Goal: Find specific page/section: Find specific page/section

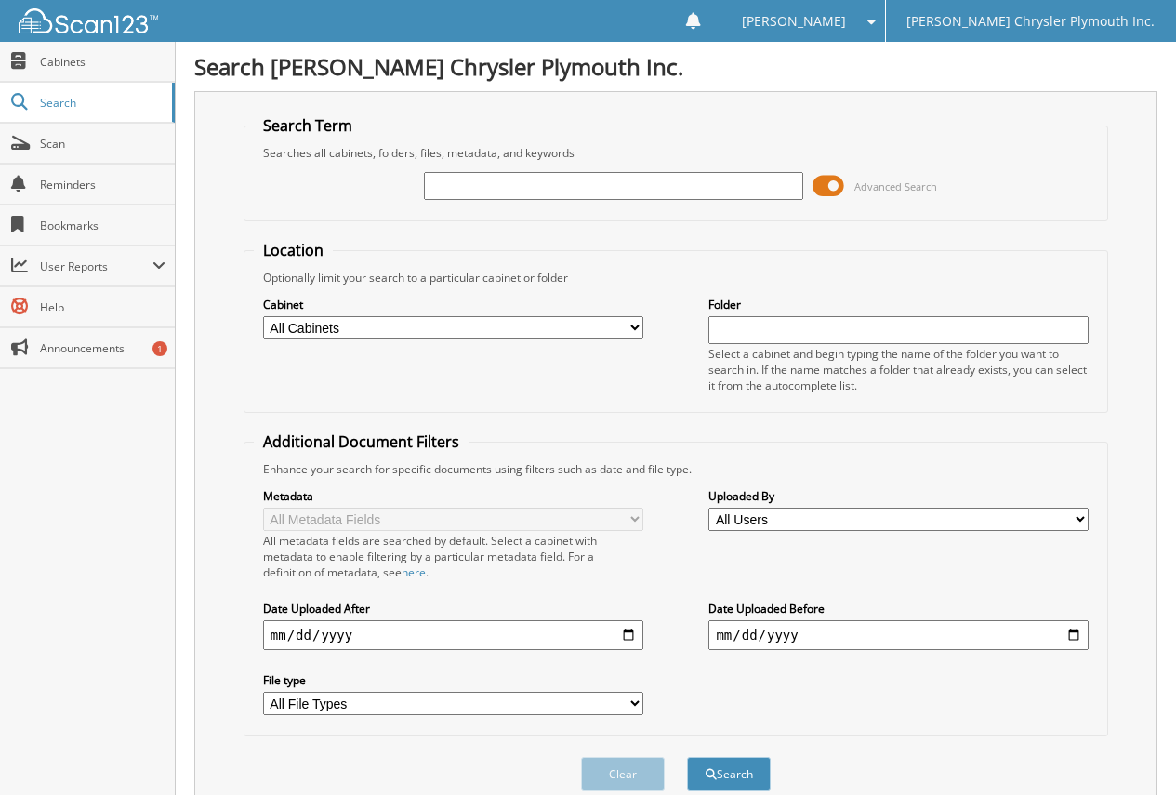
click at [819, 185] on span at bounding box center [828, 186] width 32 height 28
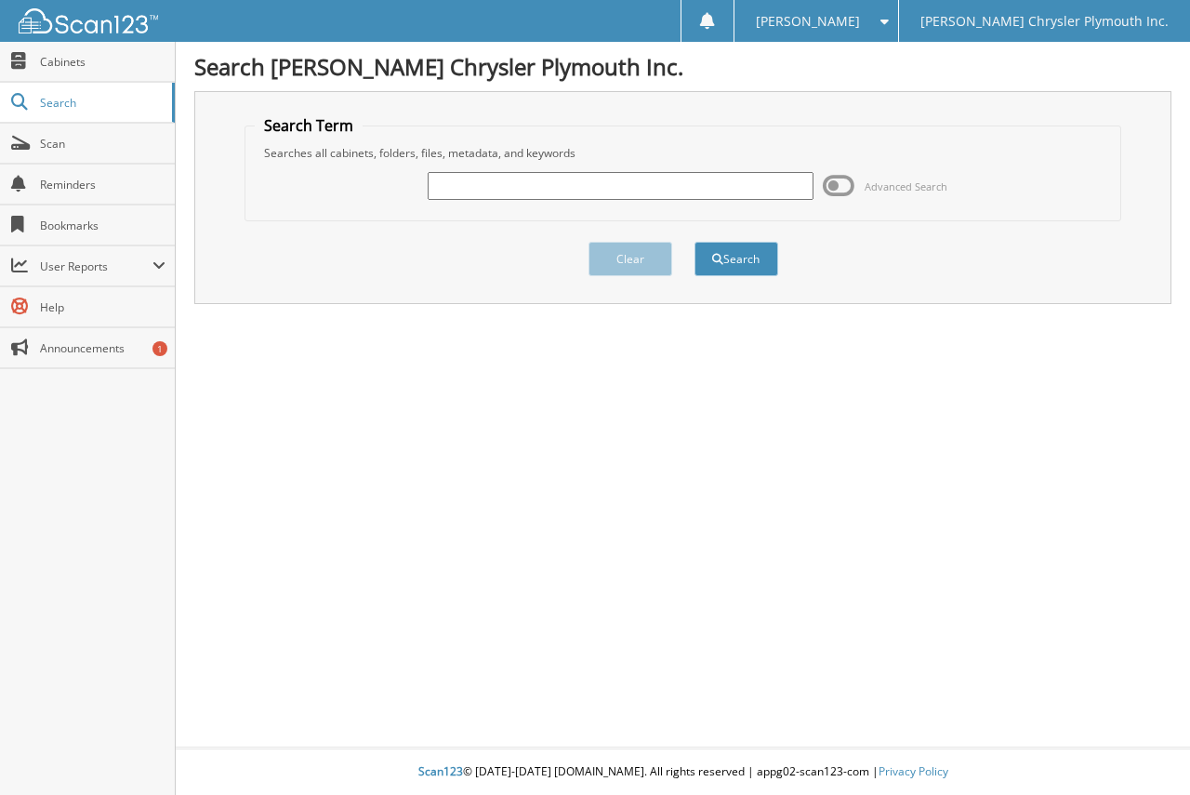
click at [451, 189] on input "text" at bounding box center [621, 186] width 386 height 28
type input "524780"
click at [694, 242] on button "Search" at bounding box center [736, 259] width 84 height 34
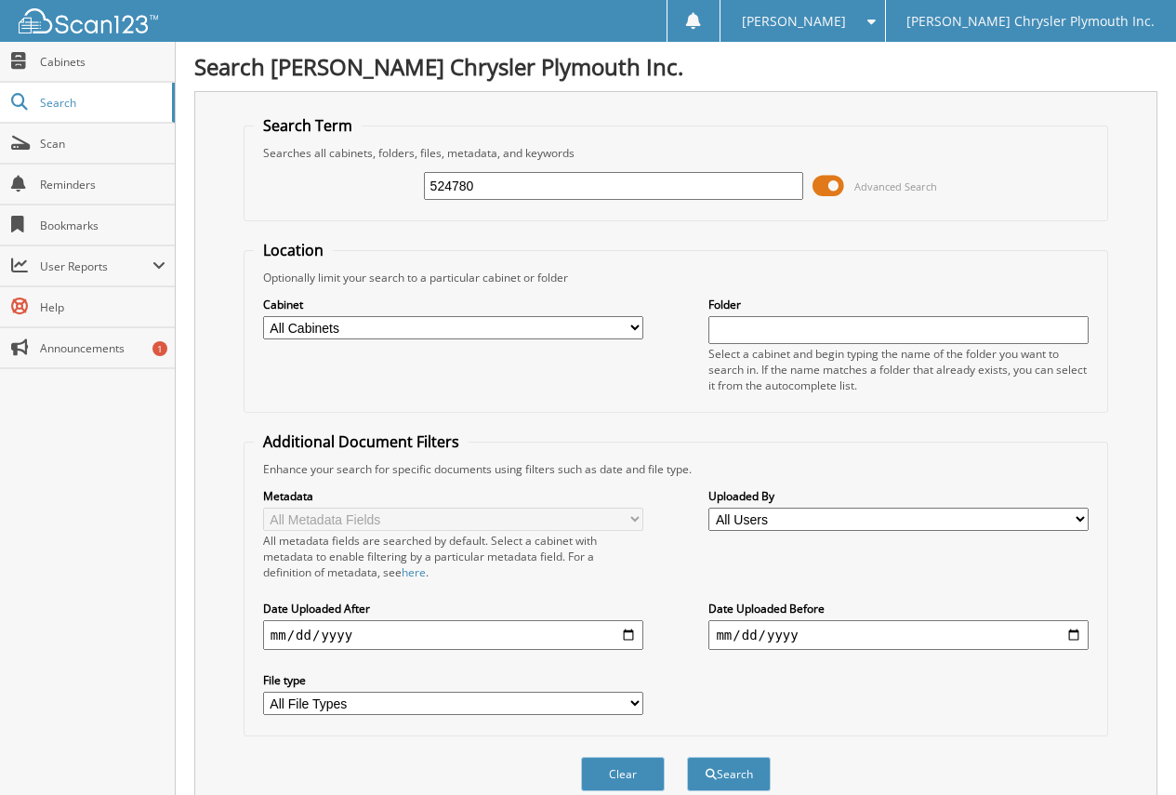
click at [824, 186] on span at bounding box center [828, 186] width 32 height 28
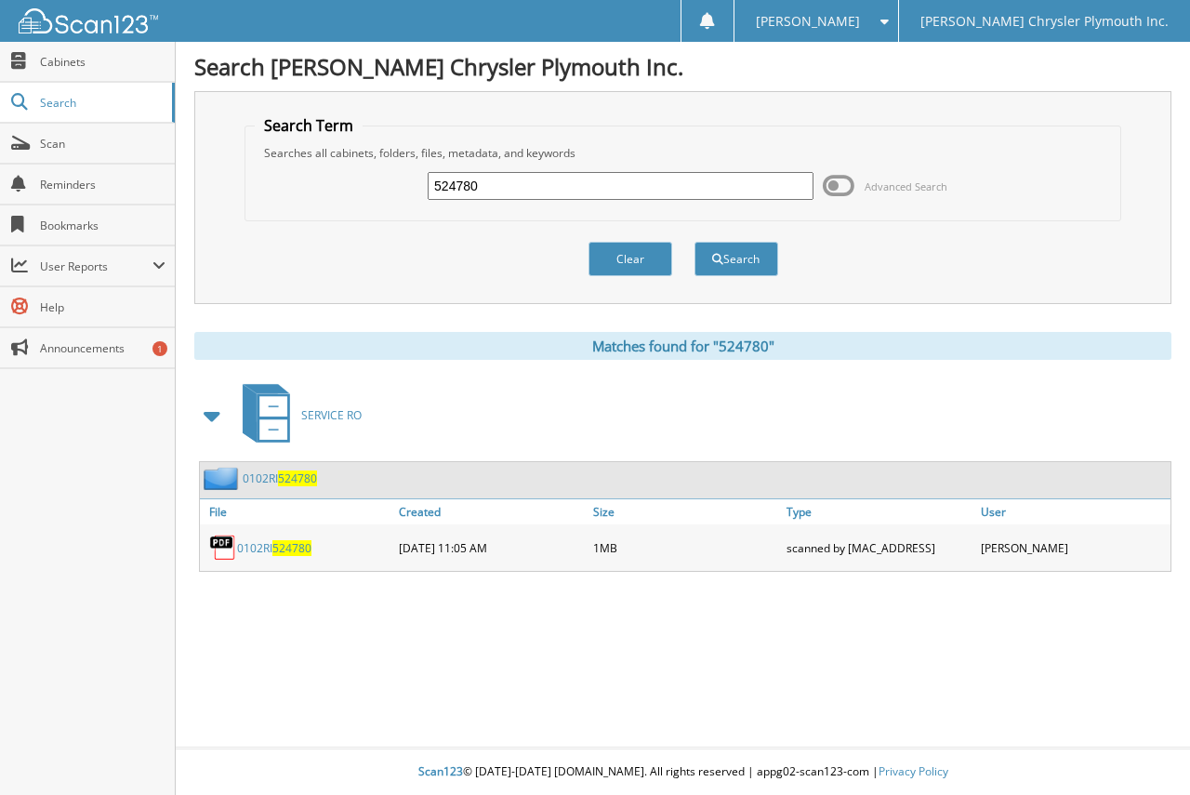
click at [289, 543] on span "524780" at bounding box center [291, 548] width 39 height 16
